Goal: Task Accomplishment & Management: Manage account settings

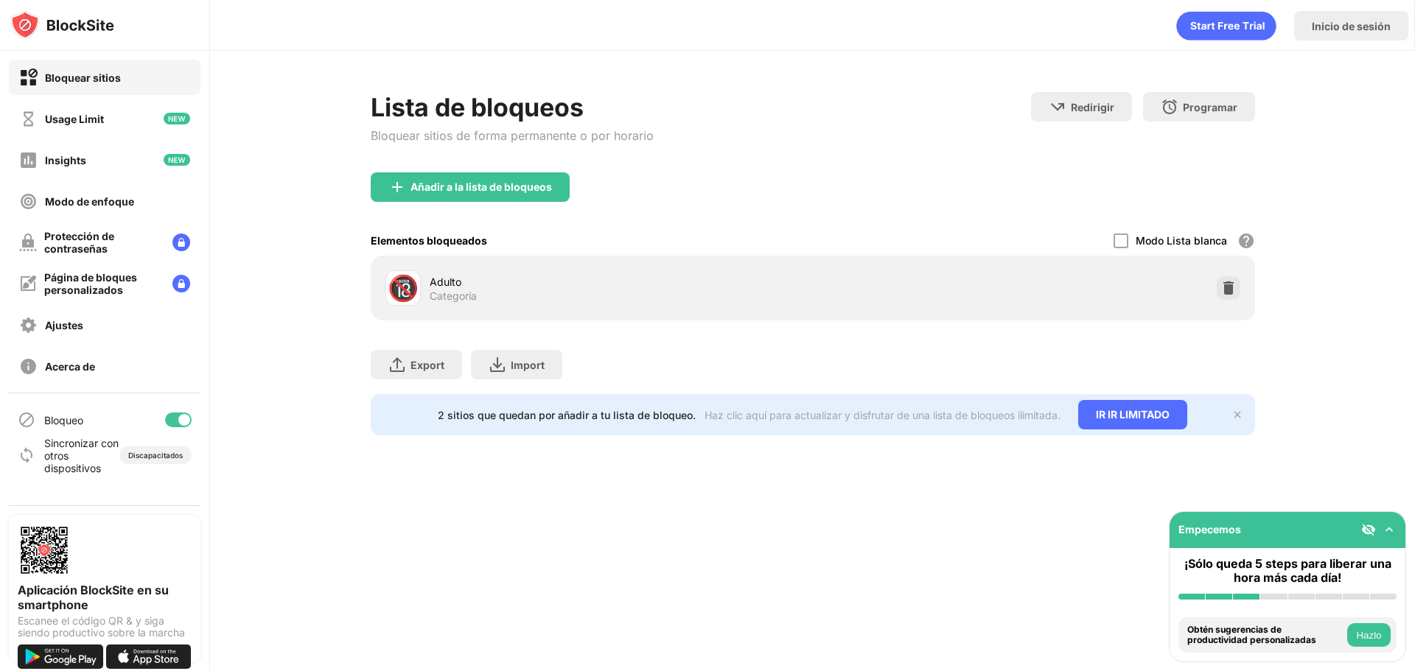
click at [814, 196] on div "Añadir a la lista de bloqueos" at bounding box center [813, 198] width 884 height 53
click at [1120, 248] on div at bounding box center [1121, 241] width 15 height 15
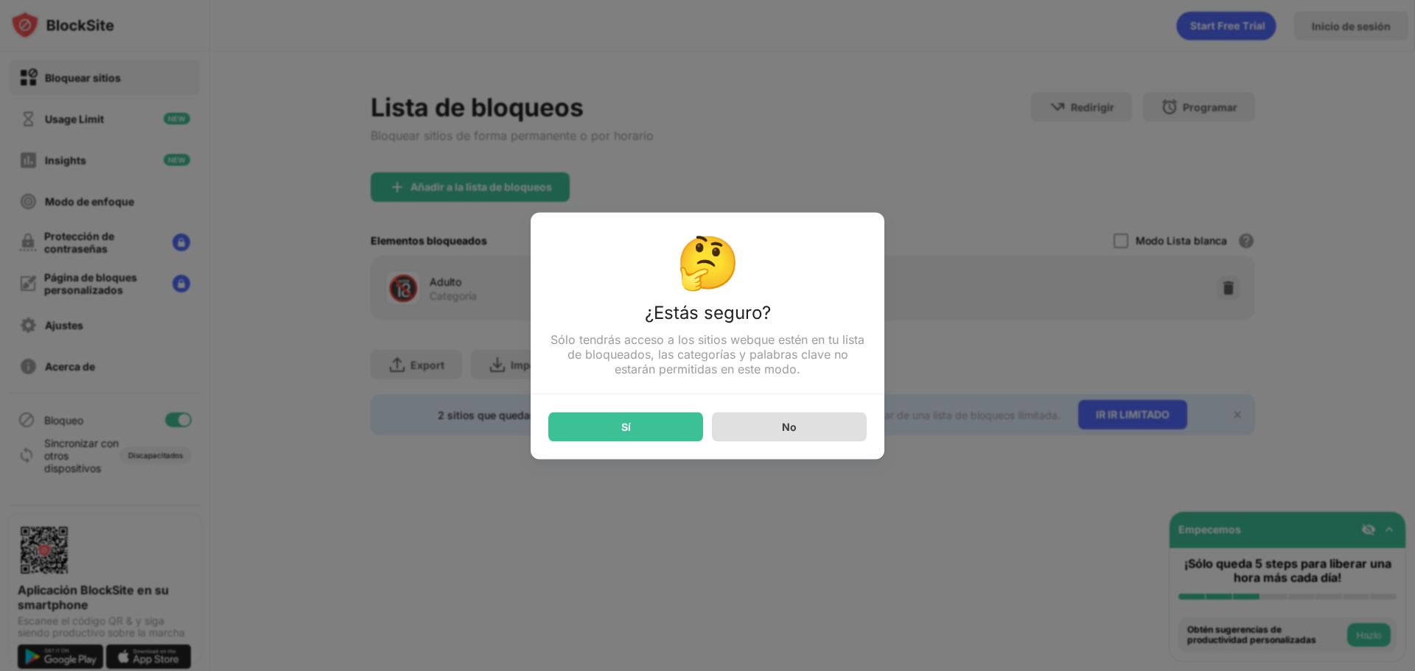
click at [812, 442] on div "No" at bounding box center [789, 426] width 155 height 29
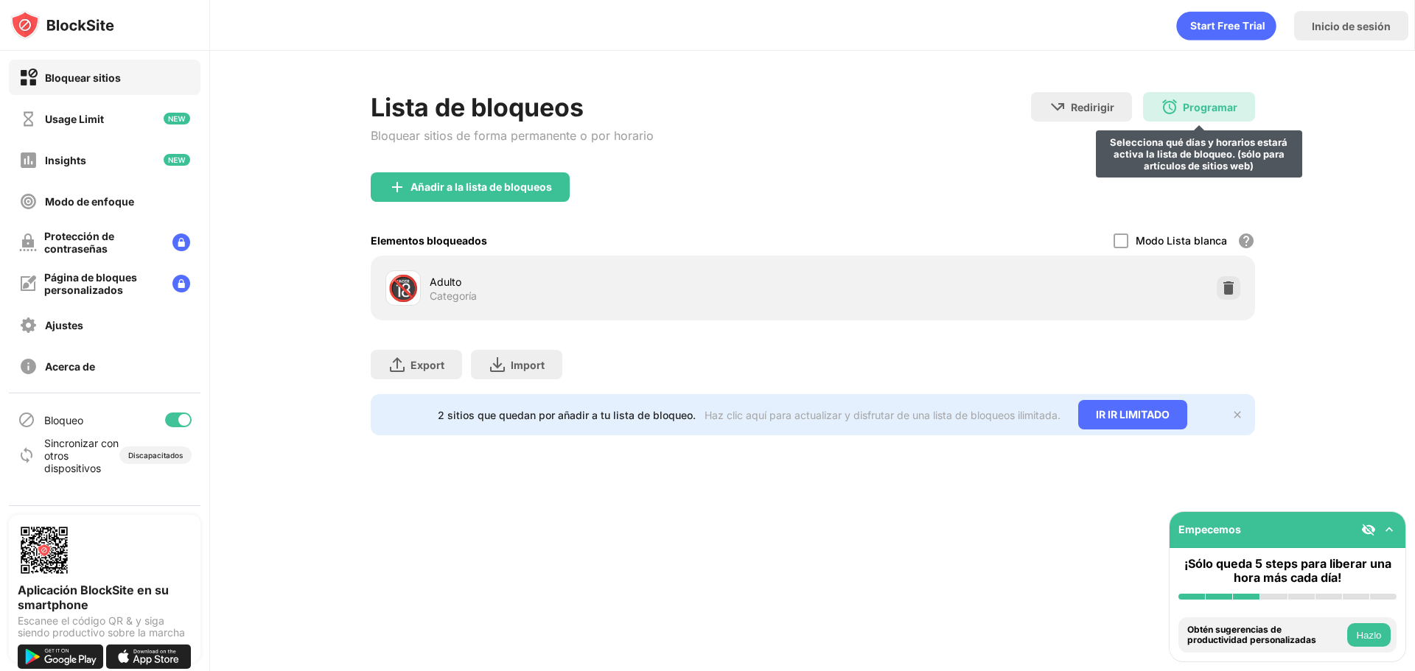
click at [1179, 118] on div "Programar Selecciona qué días y horarios estará activa la lista de bloqueo. (só…" at bounding box center [1199, 106] width 112 height 29
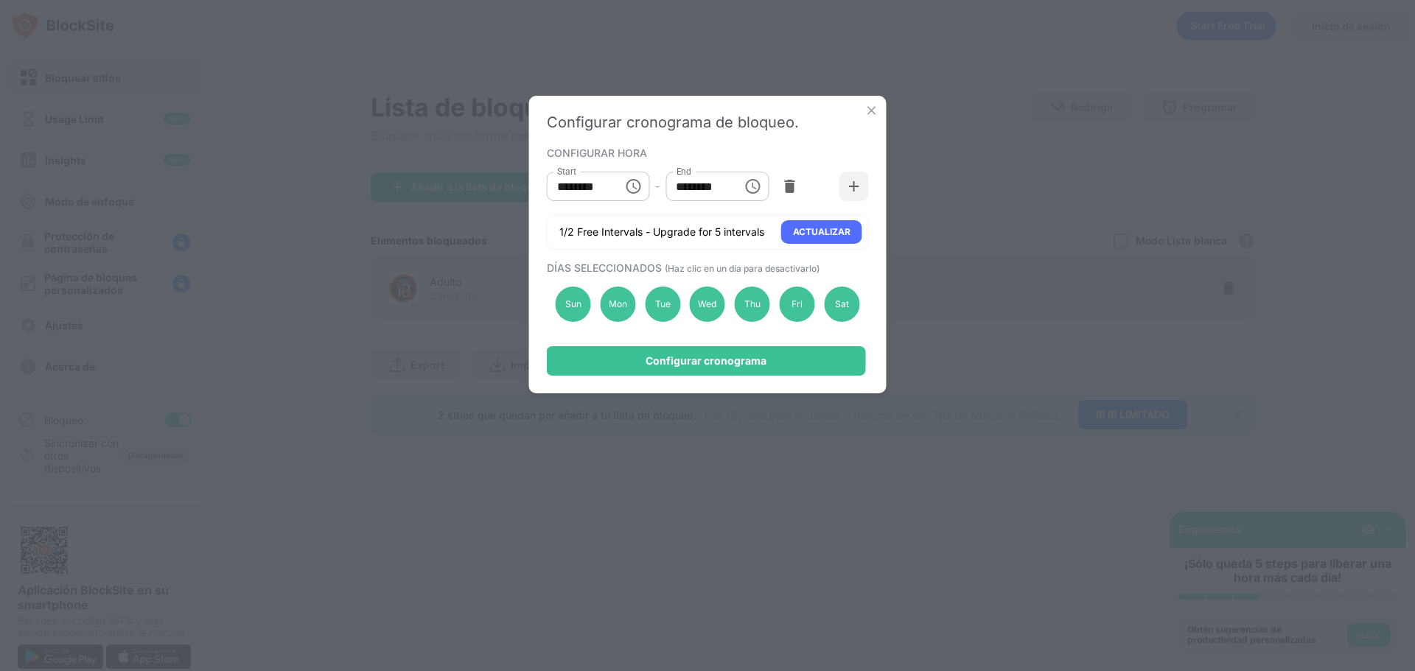
drag, startPoint x: 637, startPoint y: 191, endPoint x: 704, endPoint y: 156, distance: 75.5
click at [704, 156] on div "CONFIGURAR HORA" at bounding box center [706, 153] width 318 height 12
click at [721, 198] on input "********" at bounding box center [699, 186] width 66 height 29
click at [781, 356] on div "Configurar cronograma" at bounding box center [706, 360] width 319 height 29
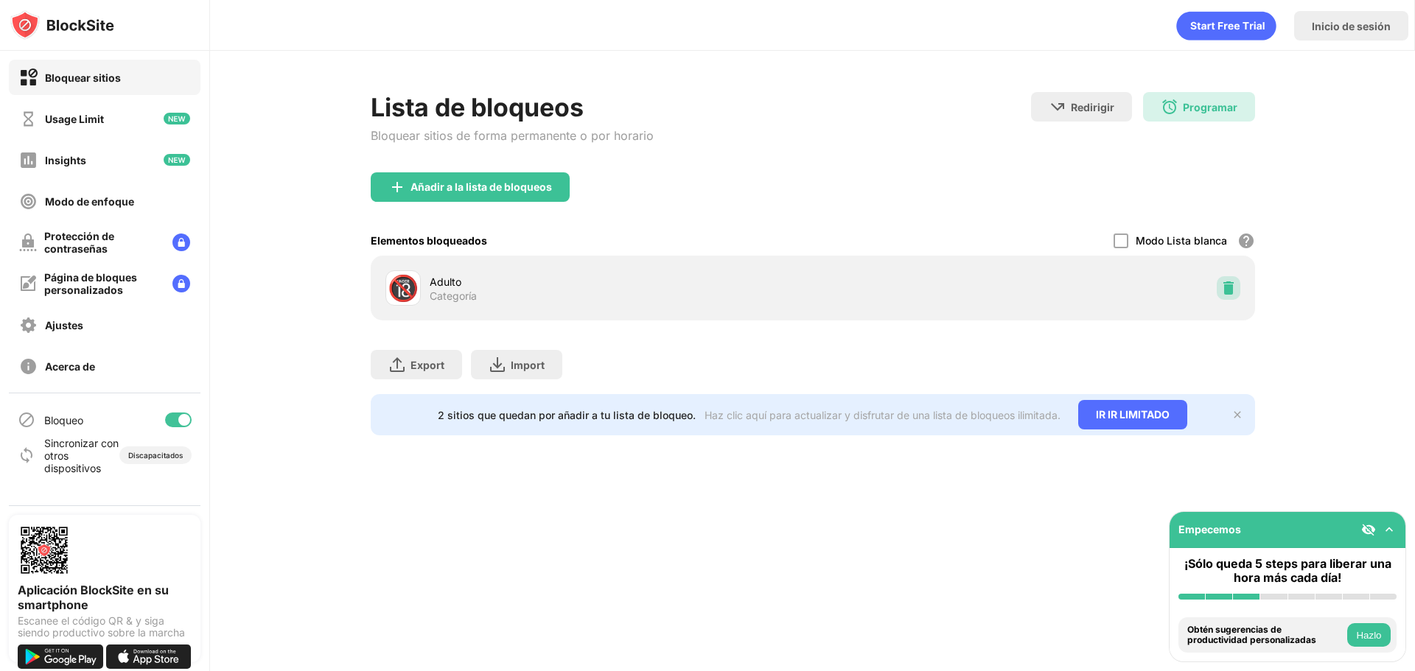
click at [1226, 300] on div at bounding box center [1229, 288] width 24 height 24
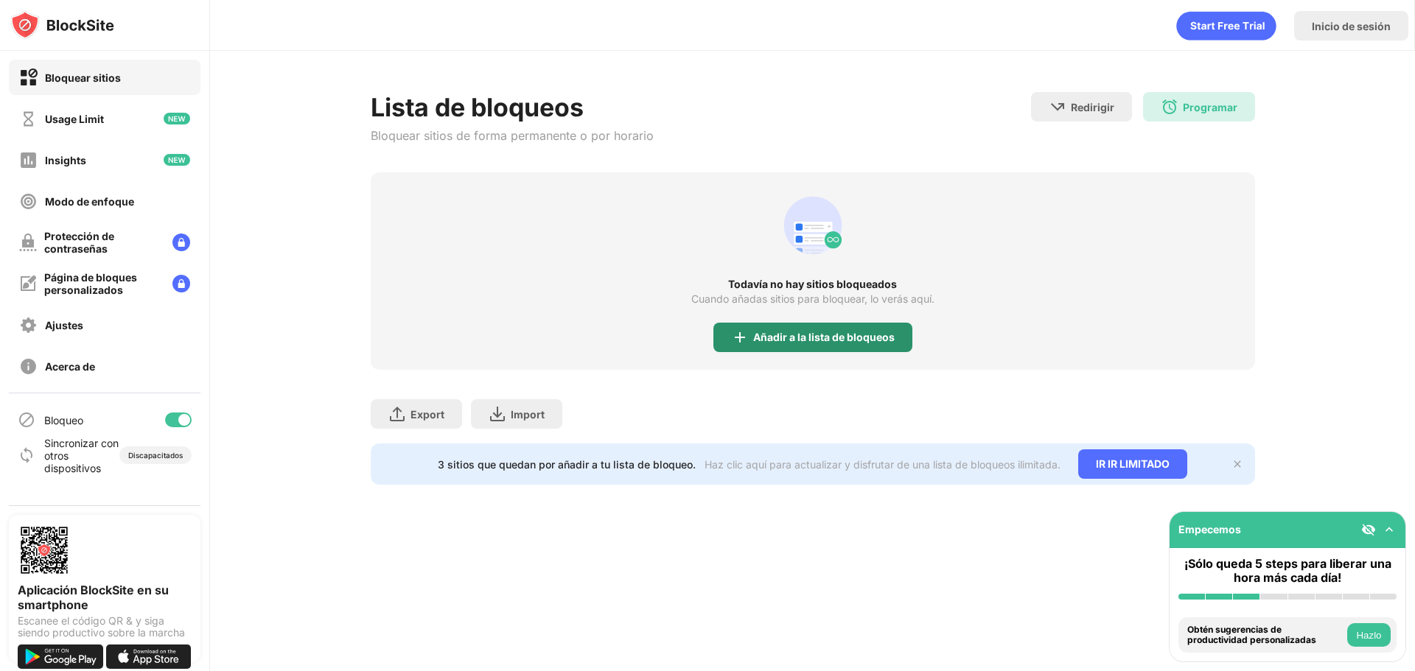
click at [831, 343] on div "Añadir a la lista de bloqueos" at bounding box center [824, 338] width 142 height 12
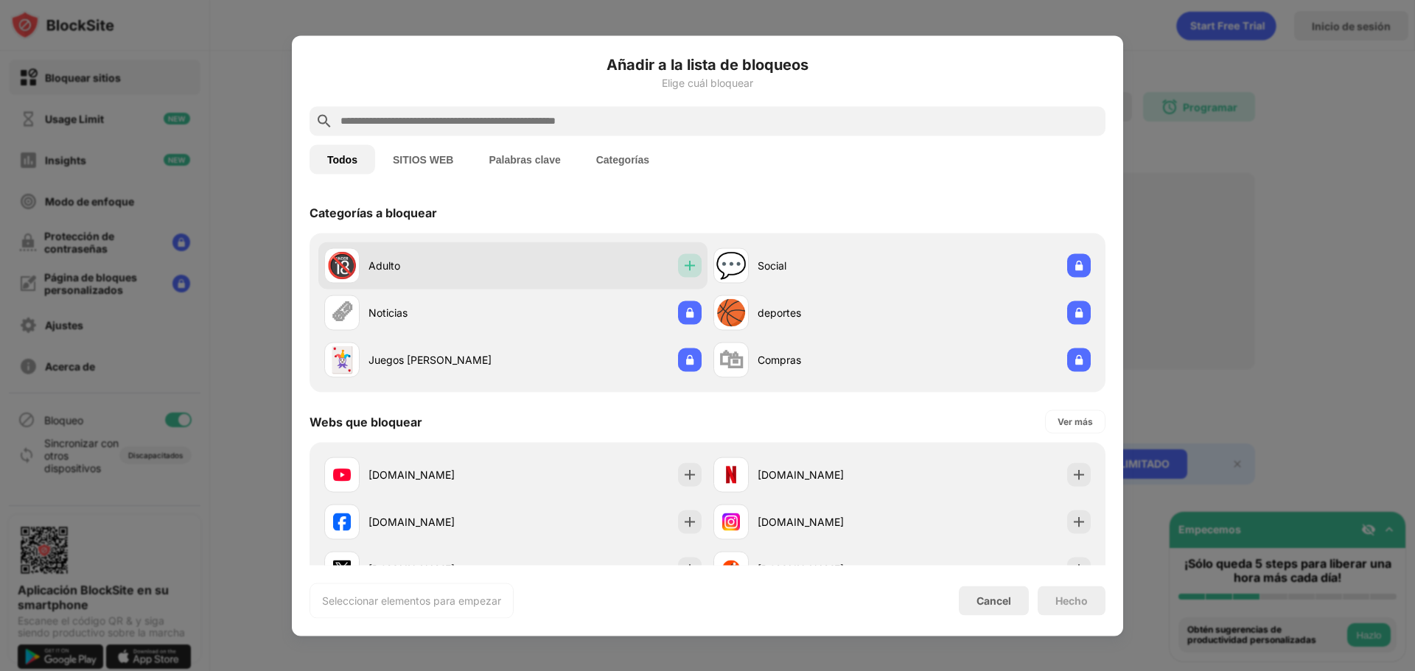
click at [683, 266] on img at bounding box center [690, 265] width 15 height 15
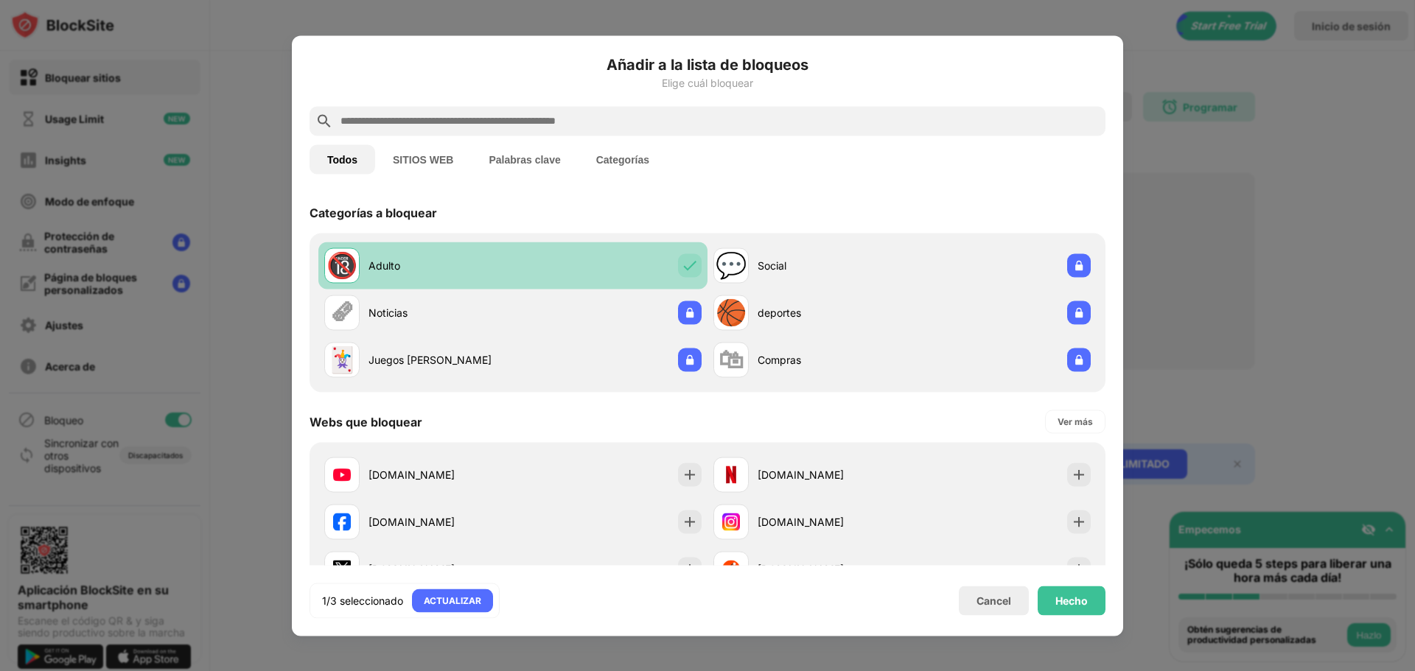
click at [603, 277] on div "🔞 Adulto" at bounding box center [512, 265] width 389 height 47
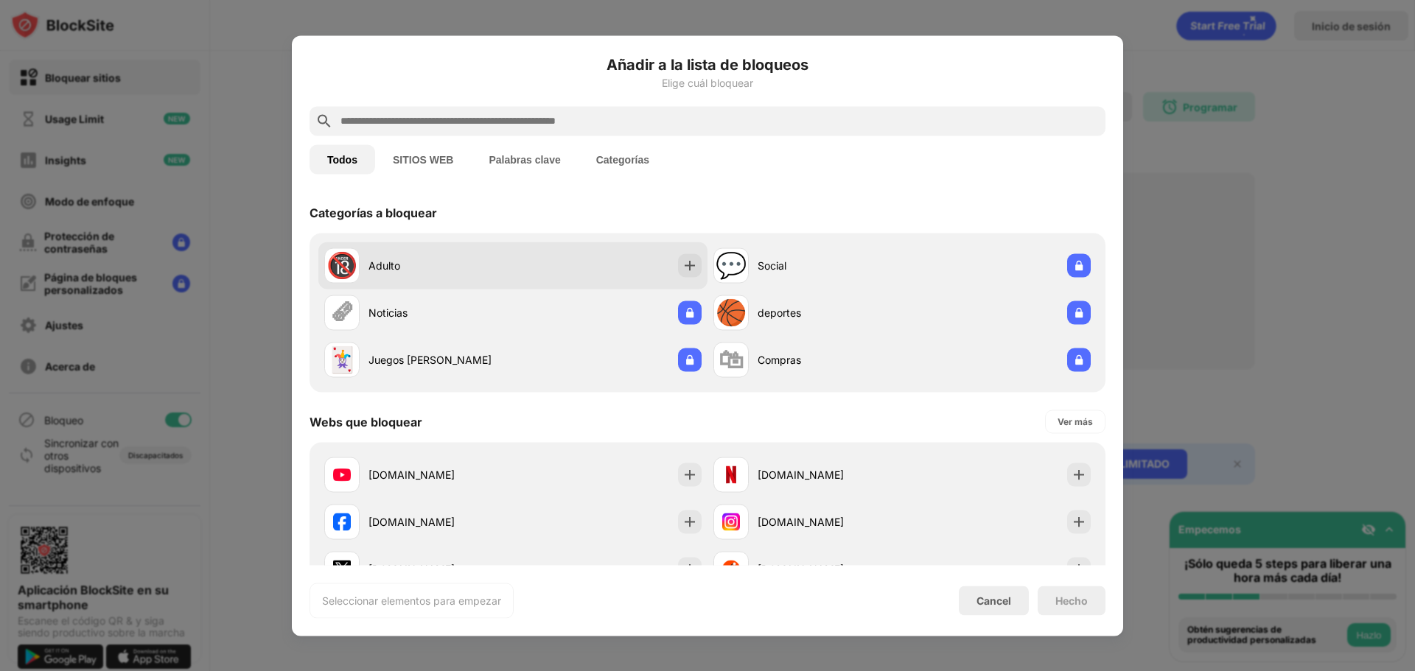
click at [603, 277] on div "🔞 Adulto" at bounding box center [512, 265] width 389 height 47
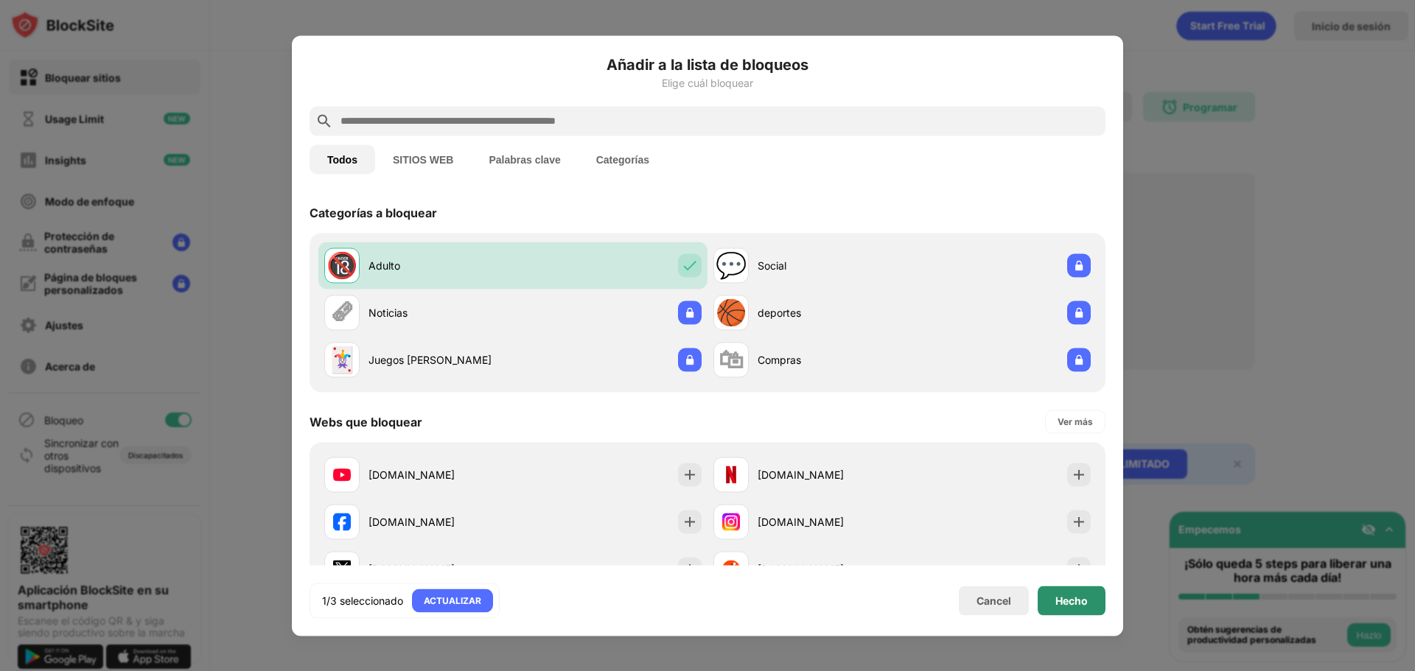
click at [1075, 607] on div "Hecho" at bounding box center [1072, 600] width 68 height 29
